Goal: Transaction & Acquisition: Purchase product/service

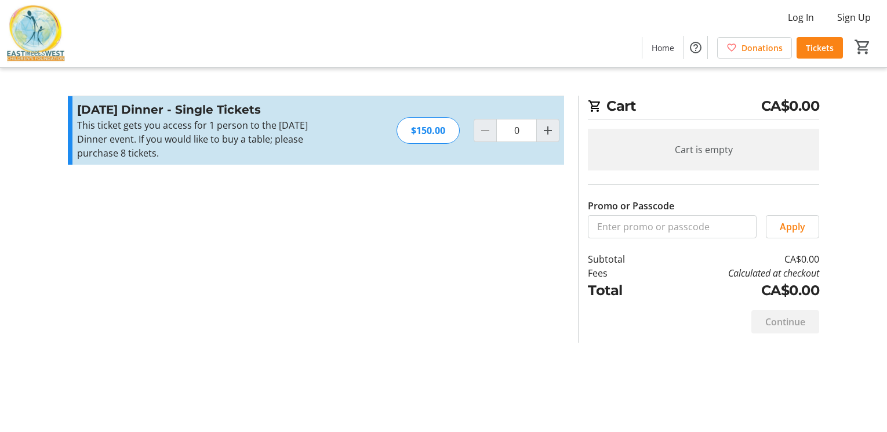
click at [374, 236] on section "Promo or Passcode Apply Diwali Dinner - Single Tickets This ticket gets you acc…" at bounding box center [316, 219] width 510 height 247
click at [277, 145] on div "This ticket gets you access for 1 person to the Diwali Dinner event. If you wou…" at bounding box center [203, 139] width 253 height 42
